Goal: Information Seeking & Learning: Learn about a topic

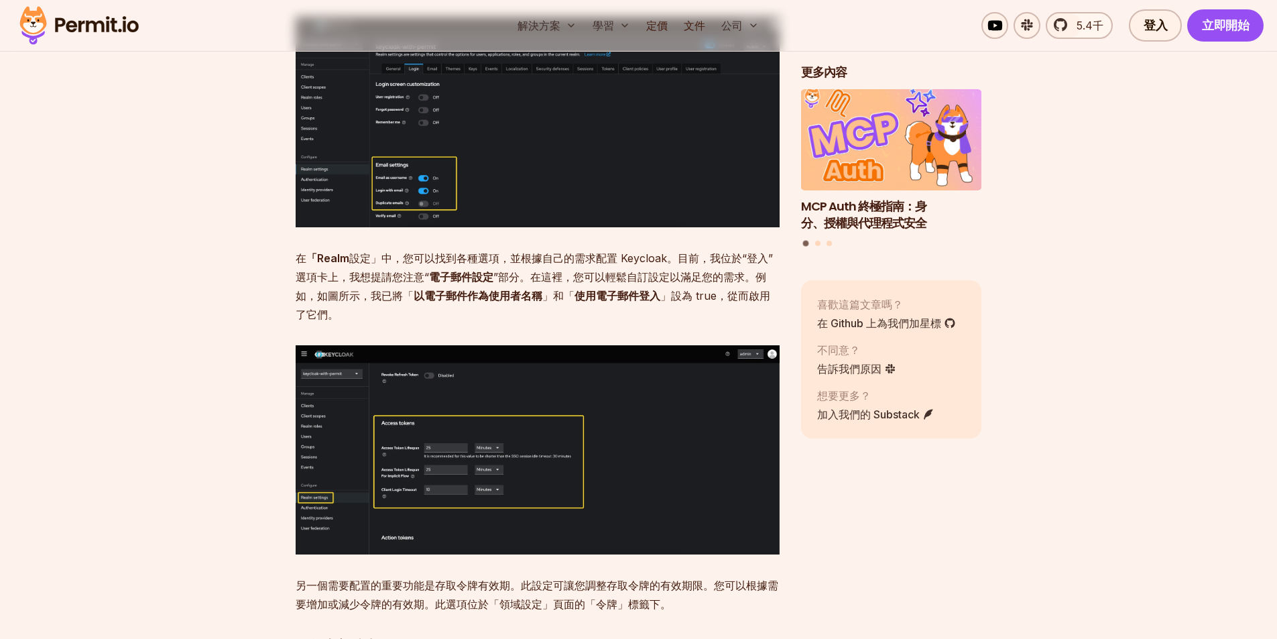
scroll to position [4157, 0]
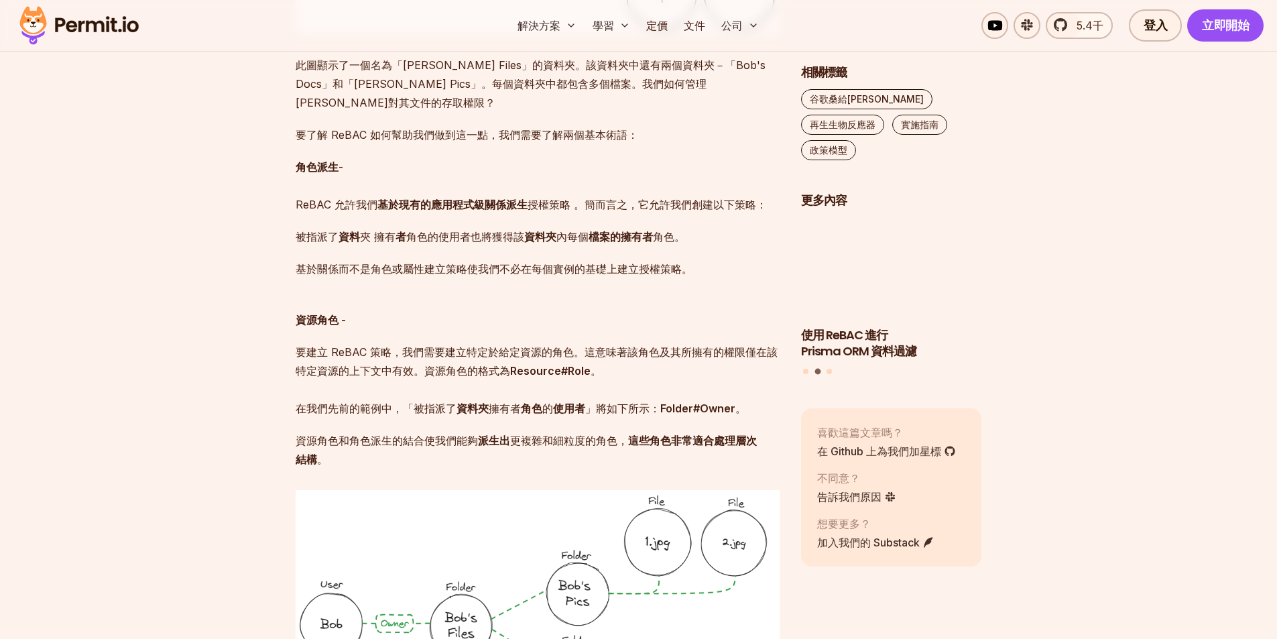
scroll to position [1642, 0]
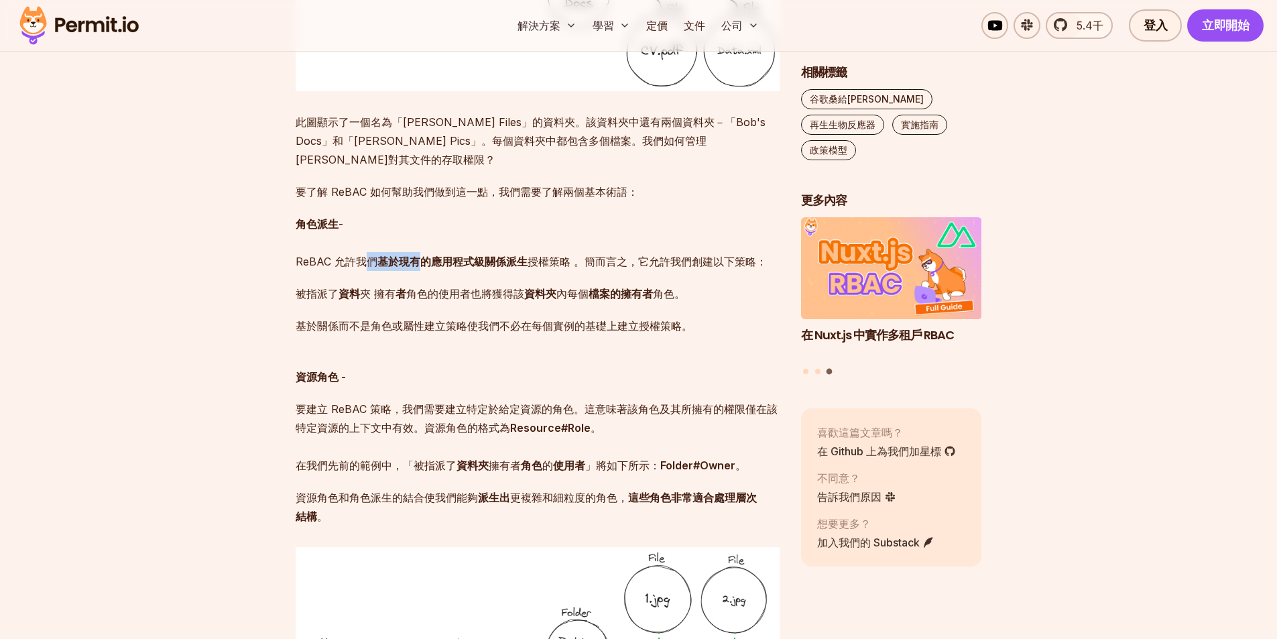
drag, startPoint x: 363, startPoint y: 239, endPoint x: 427, endPoint y: 251, distance: 65.5
click at [427, 251] on p "角色派生 - ReBAC 允許我們 基於現有的應用程式級關係 派生 授權策略 。 簡而言之，它允許我們創建以下策略：" at bounding box center [538, 243] width 484 height 56
click at [381, 287] on font "夾 擁有" at bounding box center [378, 293] width 36 height 13
drag, startPoint x: 385, startPoint y: 274, endPoint x: 702, endPoint y: 306, distance: 318.7
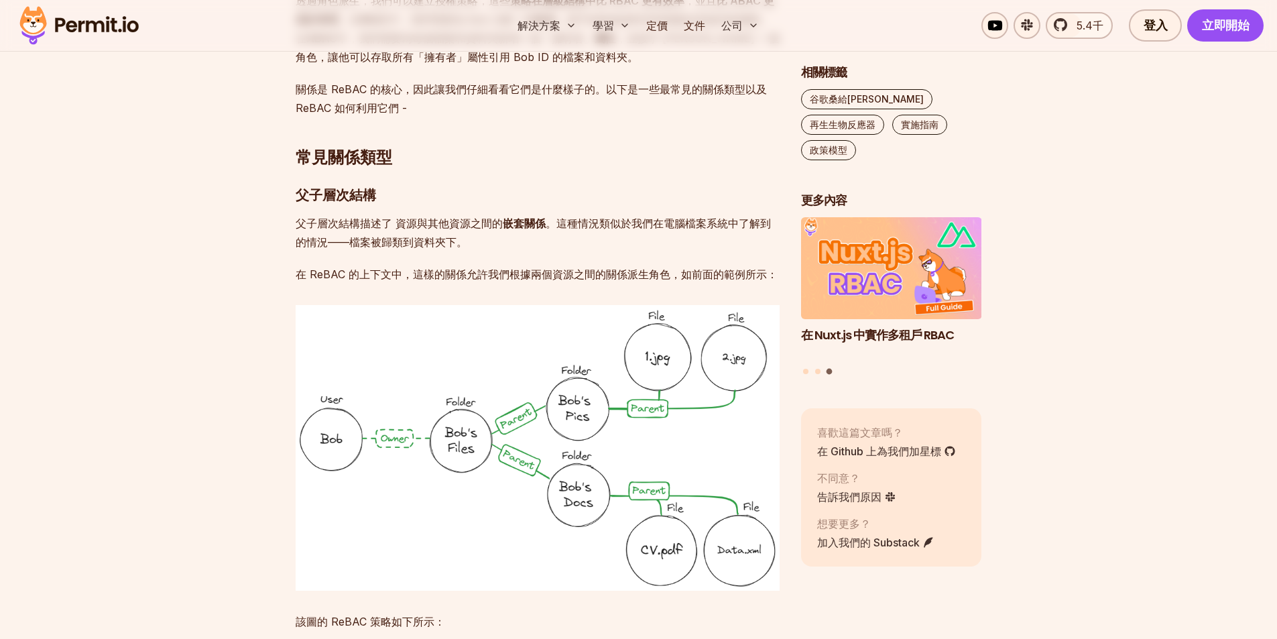
scroll to position [2849, 0]
